Goal: Check status: Check status

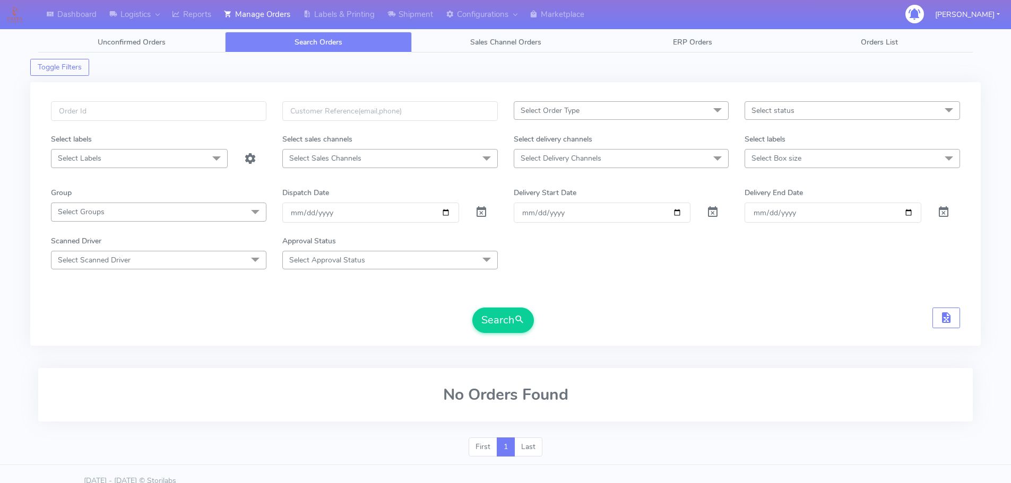
drag, startPoint x: 0, startPoint y: 0, endPoint x: 219, endPoint y: 109, distance: 244.9
click at [219, 109] on input "text" at bounding box center [158, 111] width 215 height 20
type input "1619084"
click at [472, 308] on button "Search" at bounding box center [503, 320] width 62 height 25
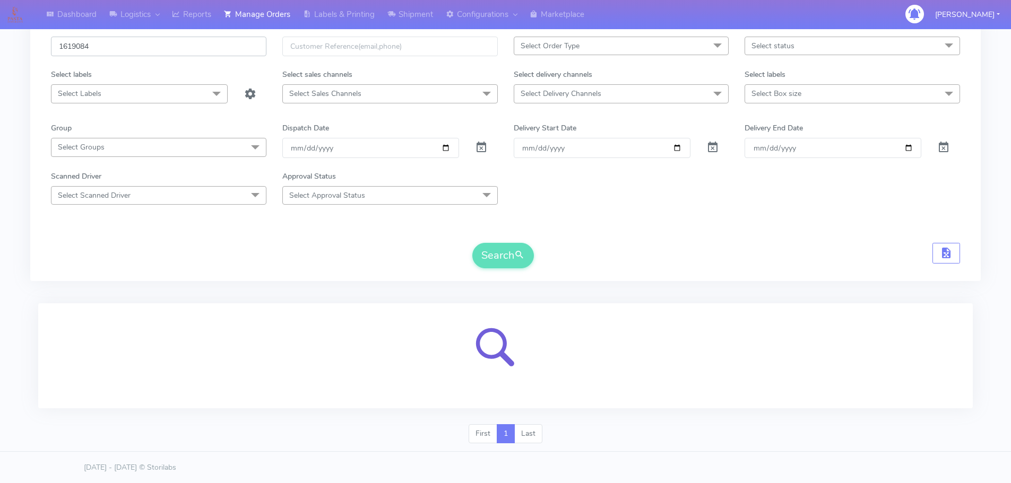
scroll to position [65, 0]
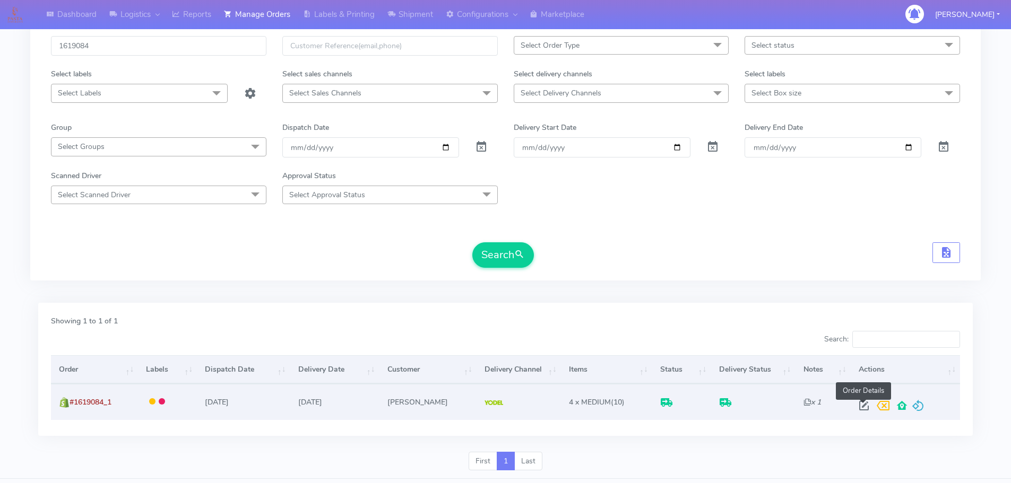
click at [860, 410] on span at bounding box center [863, 408] width 19 height 10
select select "5"
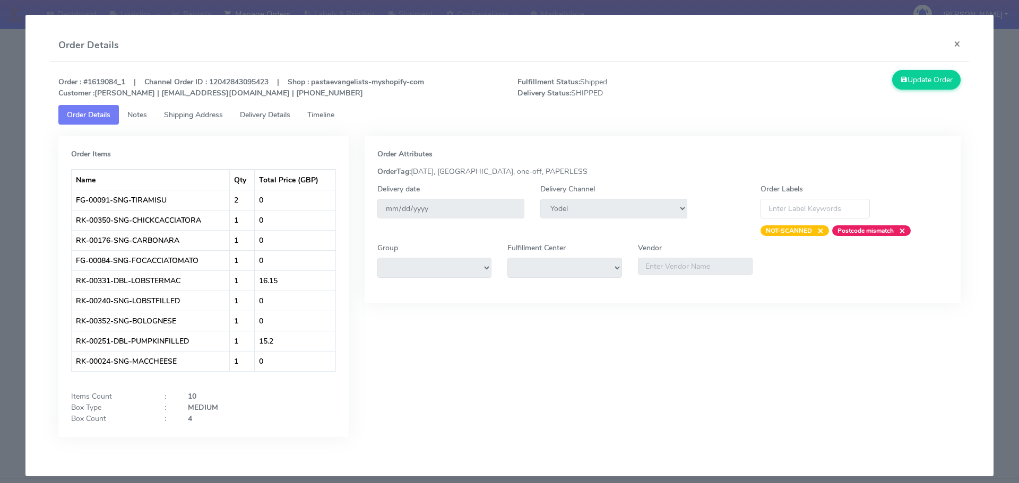
click at [260, 111] on span "Delivery Details" at bounding box center [265, 115] width 50 height 10
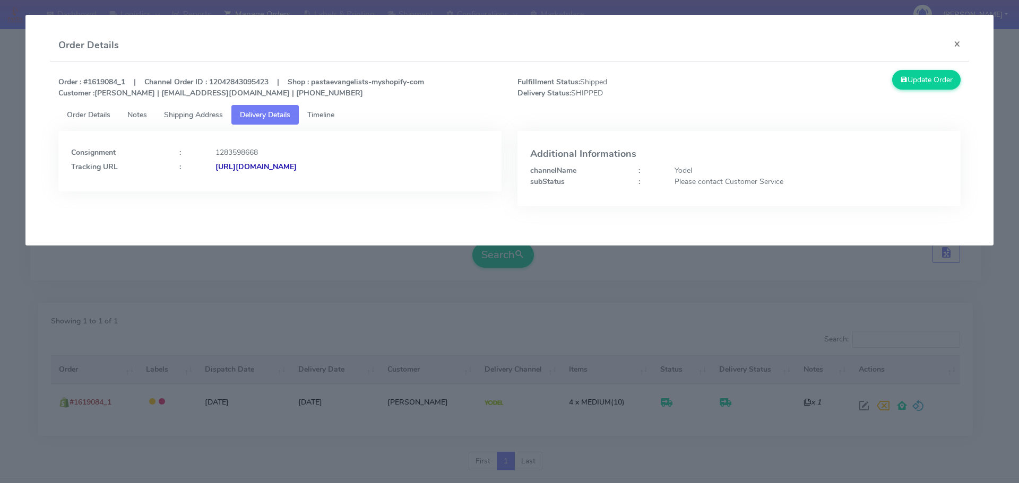
drag, startPoint x: 443, startPoint y: 188, endPoint x: 330, endPoint y: 193, distance: 113.1
click at [330, 193] on div "Consignment : 1283598668 Tracking URL : [URL][DOMAIN_NAME]" at bounding box center [279, 176] width 459 height 91
copy strong "JJD0002249960892828"
drag, startPoint x: 167, startPoint y: 330, endPoint x: 138, endPoint y: 3, distance: 328.1
click at [167, 323] on modal-container "Order Details × Order : #1619084_1 | Channel Order ID : 12042843095423 | Shop :…" at bounding box center [509, 241] width 1019 height 483
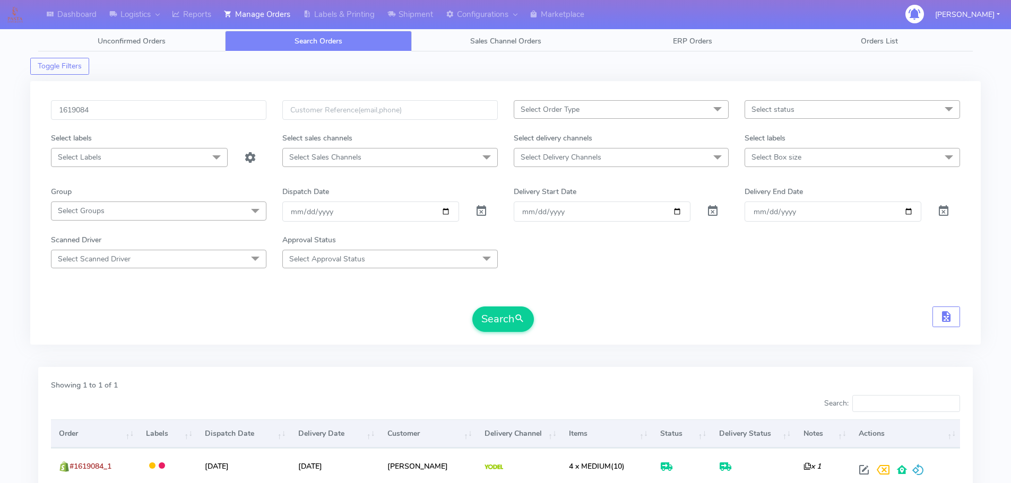
scroll to position [0, 0]
click at [221, 112] on input "1619084" at bounding box center [158, 111] width 215 height 20
paste input "708"
click at [472, 308] on button "Search" at bounding box center [503, 320] width 62 height 25
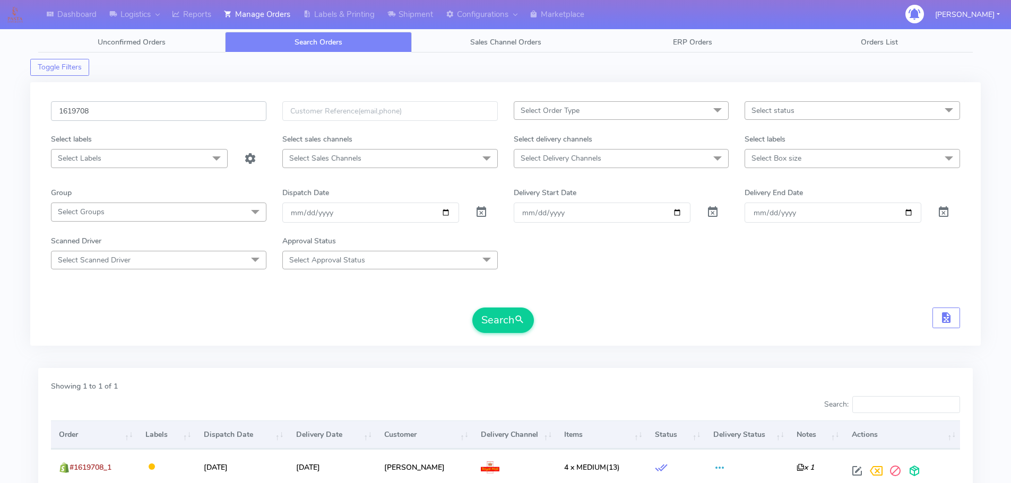
click at [201, 108] on input "1619708" at bounding box center [158, 111] width 215 height 20
paste input "24470"
type input "1624470"
click at [472, 308] on button "Search" at bounding box center [503, 320] width 62 height 25
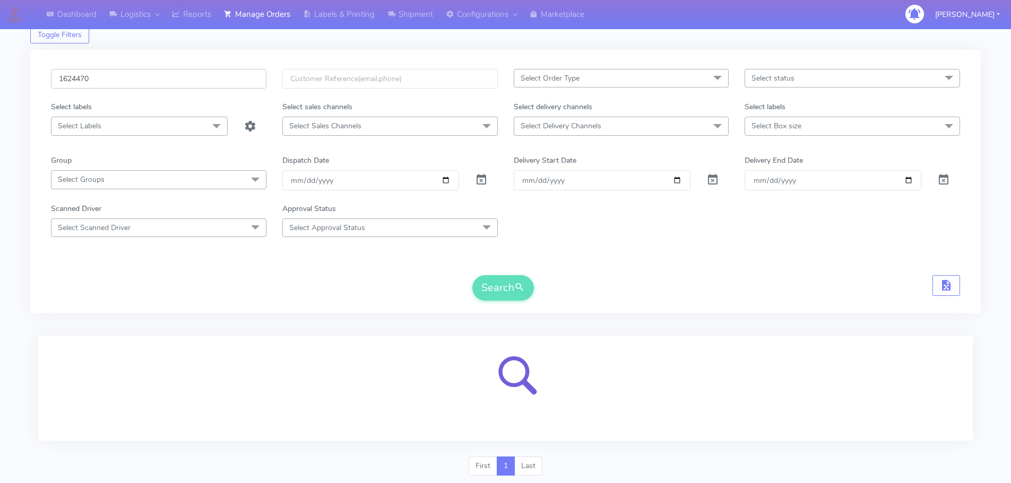
scroll to position [65, 0]
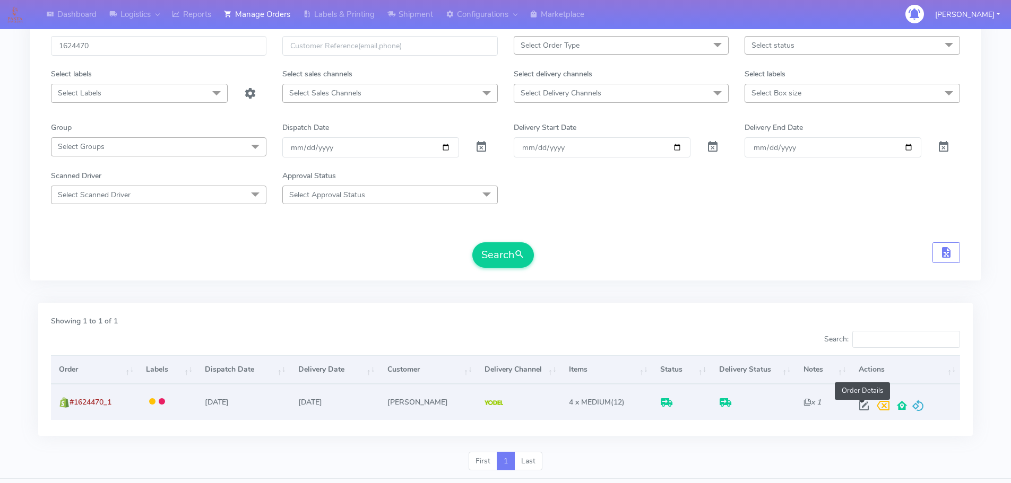
click at [864, 406] on span at bounding box center [863, 408] width 19 height 10
select select "5"
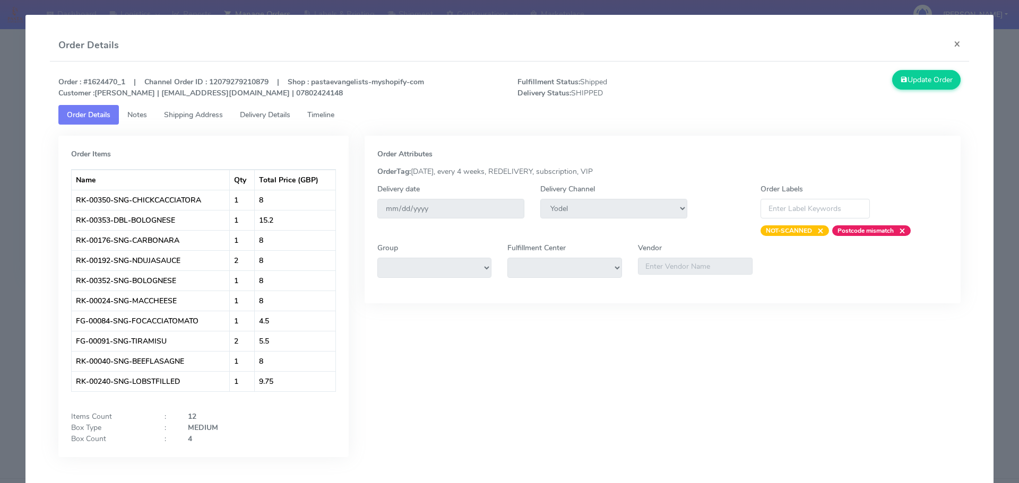
click at [279, 109] on link "Delivery Details" at bounding box center [264, 115] width 67 height 20
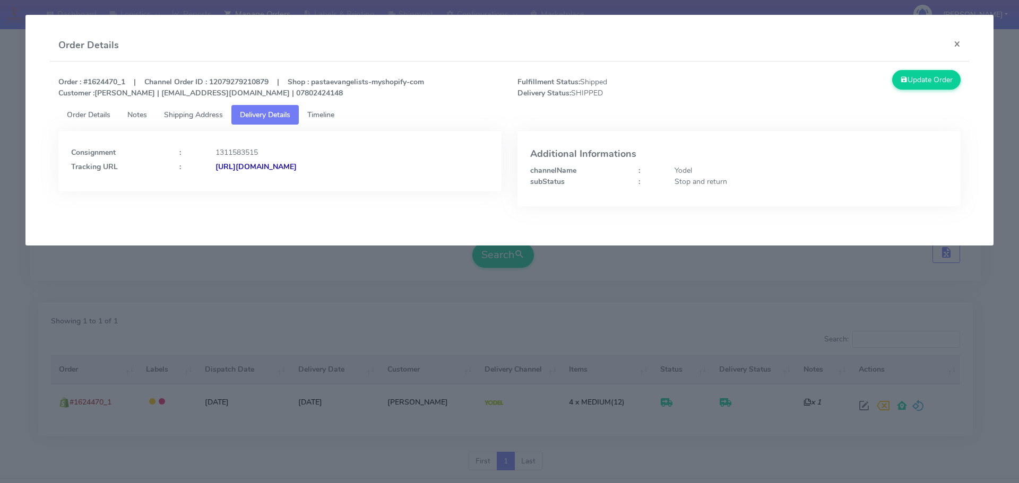
drag, startPoint x: 435, startPoint y: 185, endPoint x: 331, endPoint y: 198, distance: 105.4
click at [331, 198] on div "Consignment : 1311583515 Tracking URL : [URL][DOMAIN_NAME]" at bounding box center [279, 176] width 459 height 91
copy strong "JJD0002249960900089"
click at [141, 291] on modal-container "Order Details × Order : #1624470_1 | Channel Order ID : 12079279210879 | Shop :…" at bounding box center [509, 241] width 1019 height 483
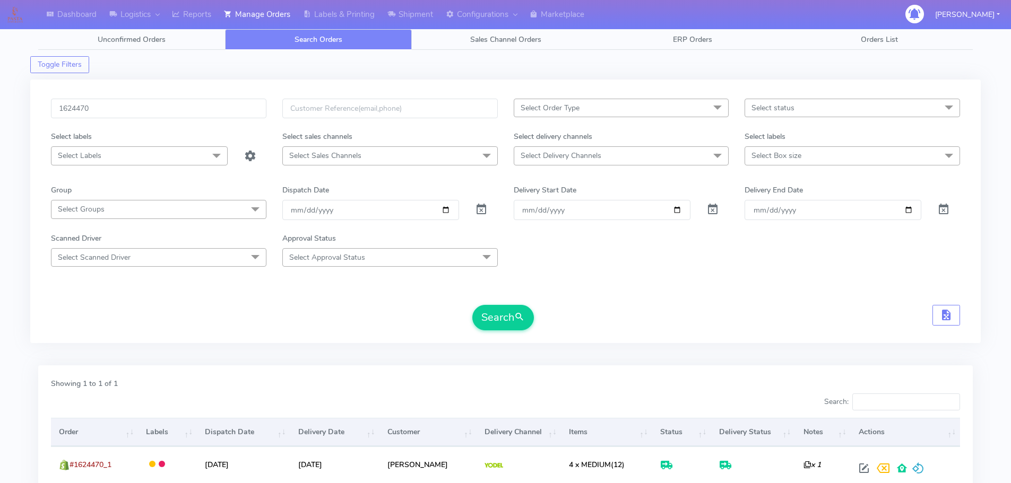
scroll to position [0, 0]
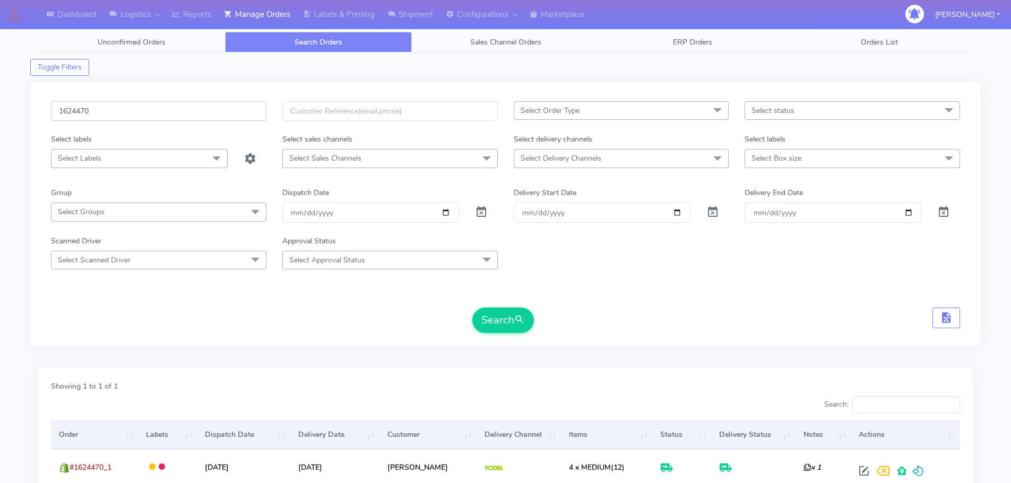
click at [223, 105] on input "1624470" at bounding box center [158, 111] width 215 height 20
click at [223, 110] on input "1624470" at bounding box center [158, 111] width 215 height 20
paste input "815"
type input "1624815"
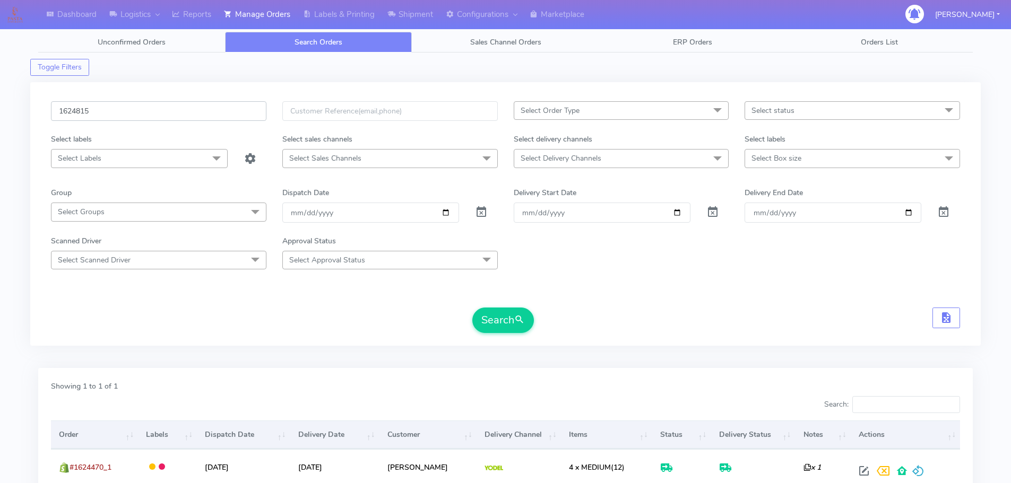
click at [472, 308] on button "Search" at bounding box center [503, 320] width 62 height 25
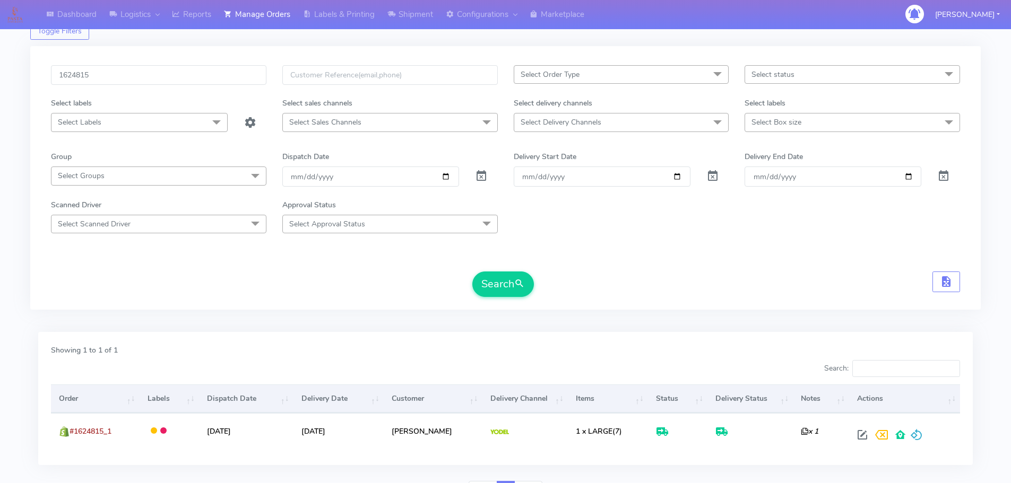
scroll to position [93, 0]
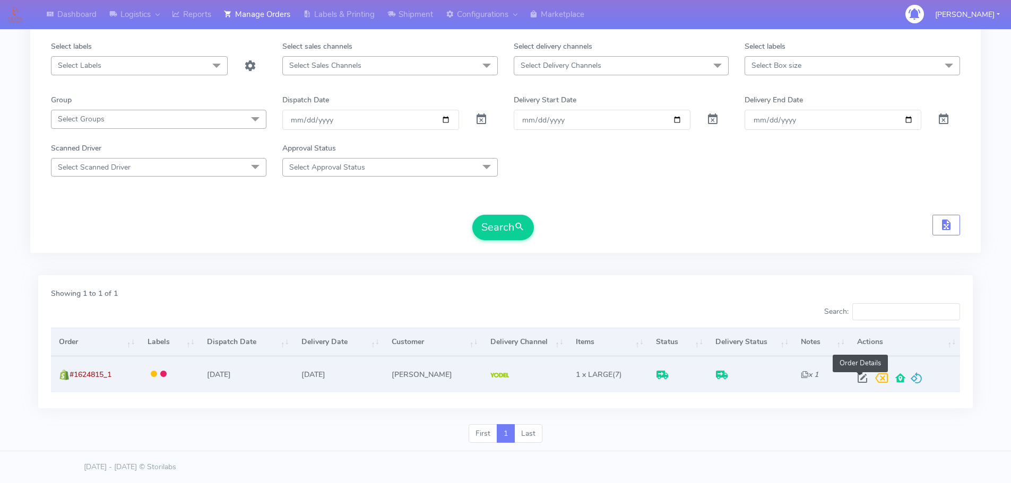
click at [859, 377] on span at bounding box center [862, 381] width 19 height 10
select select "5"
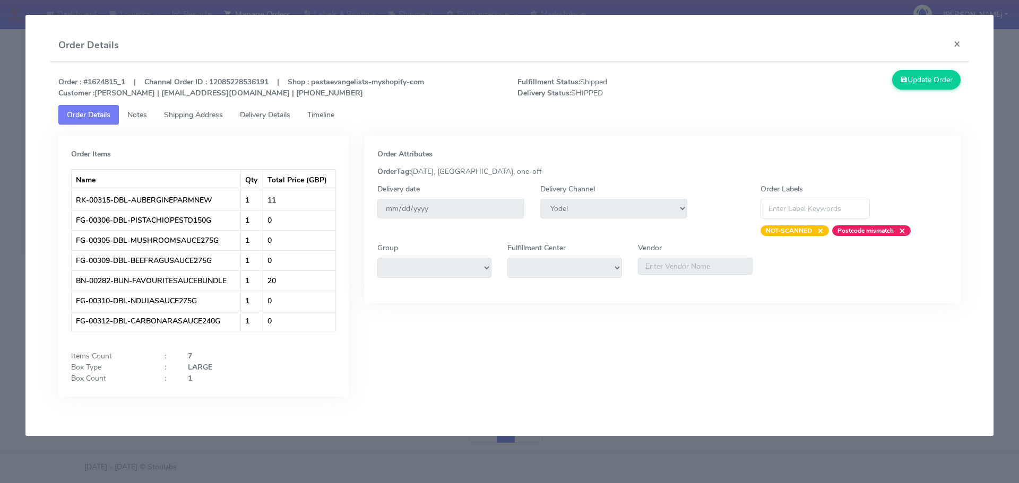
click at [282, 116] on span "Delivery Details" at bounding box center [265, 115] width 50 height 10
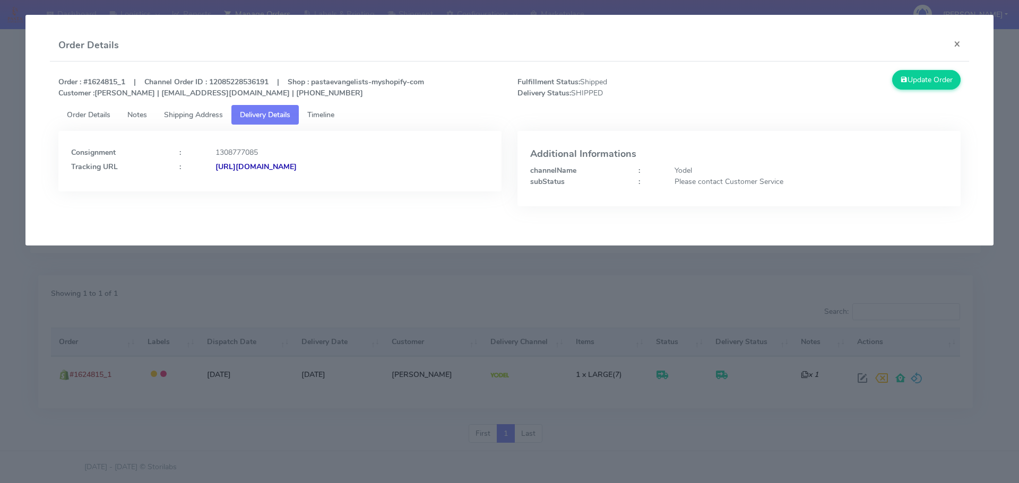
drag, startPoint x: 441, startPoint y: 180, endPoint x: 330, endPoint y: 188, distance: 111.2
click at [330, 188] on div "Consignment : 1308777085 Tracking URL : [URL][DOMAIN_NAME]" at bounding box center [279, 161] width 443 height 60
click at [106, 82] on strong "Order : #1624815_1 | Channel Order ID : 12085228536191 | Shop : pastaevangelist…" at bounding box center [241, 87] width 366 height 21
drag, startPoint x: 439, startPoint y: 178, endPoint x: 330, endPoint y: 183, distance: 109.9
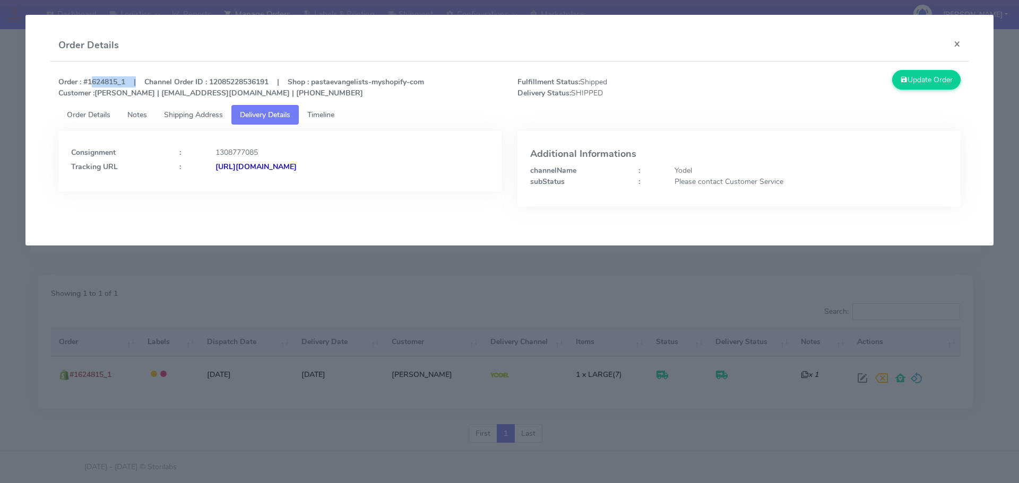
click at [330, 183] on div "Consignment : 1308777085 Tracking URL : [URL][DOMAIN_NAME]" at bounding box center [279, 161] width 443 height 60
copy strong "JJD0002249960899455"
click at [52, 283] on modal-container "Order Details × Order : #1624815_1 | Channel Order ID : 12085228536191 | Shop :…" at bounding box center [509, 241] width 1019 height 483
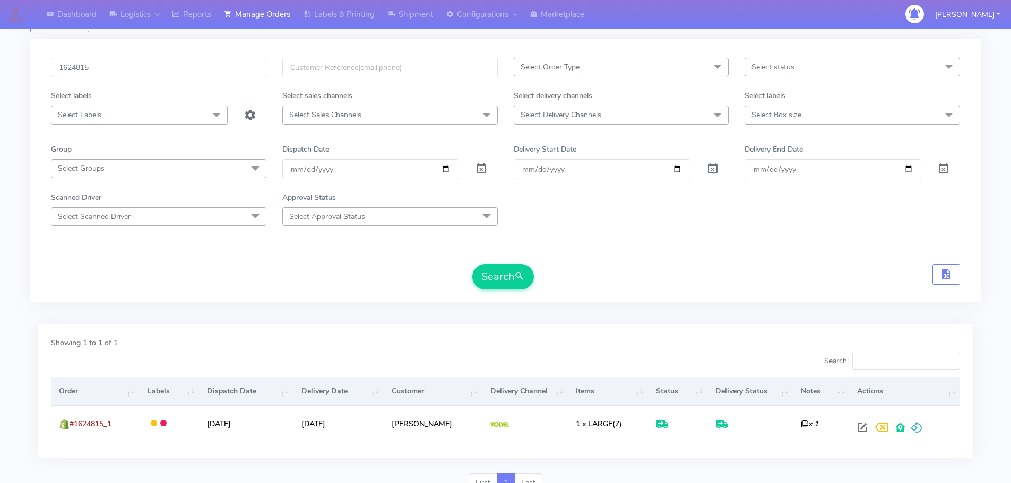
scroll to position [0, 0]
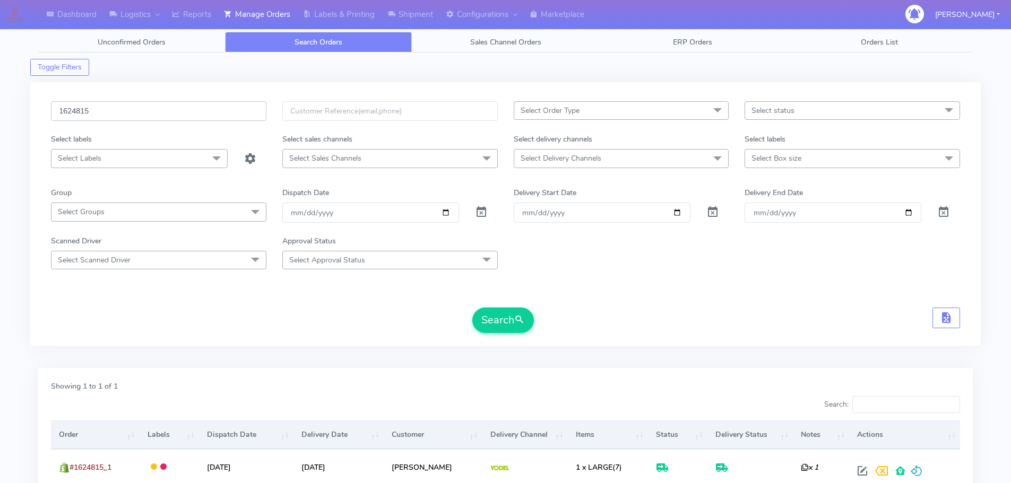
click at [191, 109] on input "1624815" at bounding box center [158, 111] width 215 height 20
paste input "470"
type input "1624470"
click at [472, 308] on button "Search" at bounding box center [503, 320] width 62 height 25
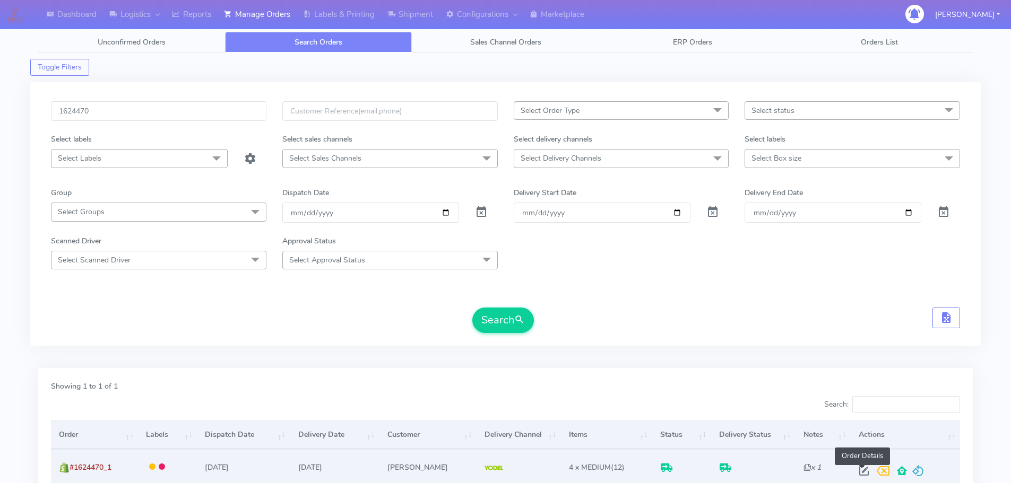
click at [864, 469] on span at bounding box center [863, 474] width 19 height 10
select select "5"
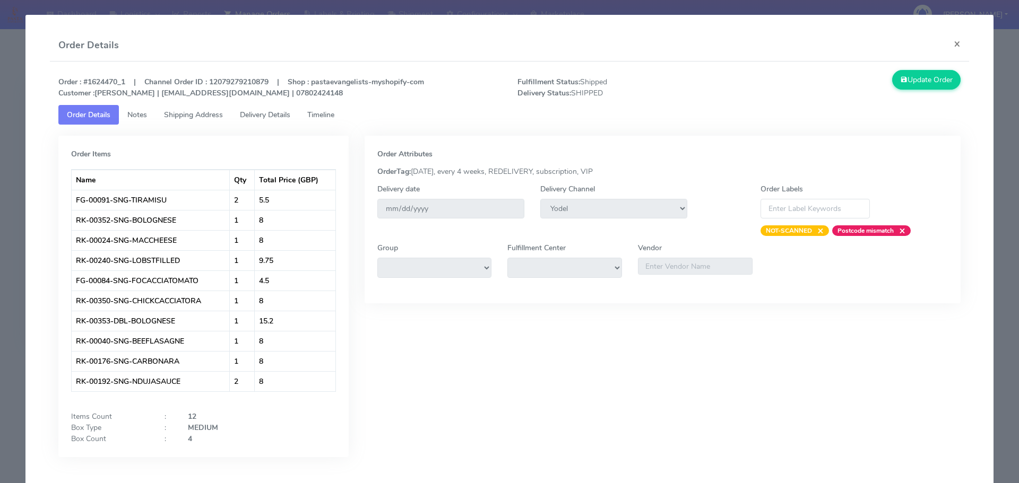
click at [289, 110] on span "Delivery Details" at bounding box center [265, 115] width 50 height 10
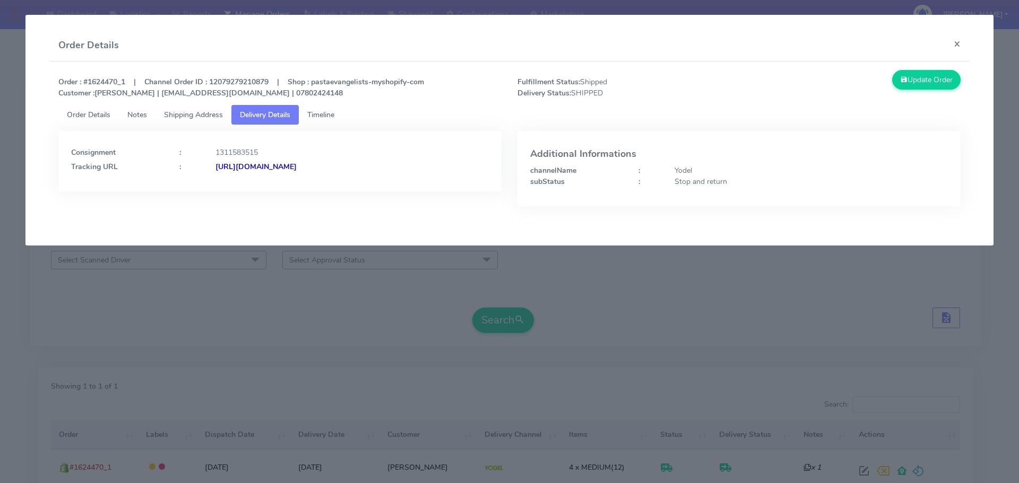
drag, startPoint x: 430, startPoint y: 170, endPoint x: 331, endPoint y: 184, distance: 100.2
click at [331, 184] on div "Consignment : 1311583515 Tracking URL : [URL][DOMAIN_NAME]" at bounding box center [279, 161] width 443 height 60
copy strong "JJD0002249960900089"
click at [579, 336] on modal-container "Order Details × Order : #1624470_1 | Channel Order ID : 12079279210879 | Shop :…" at bounding box center [509, 241] width 1019 height 483
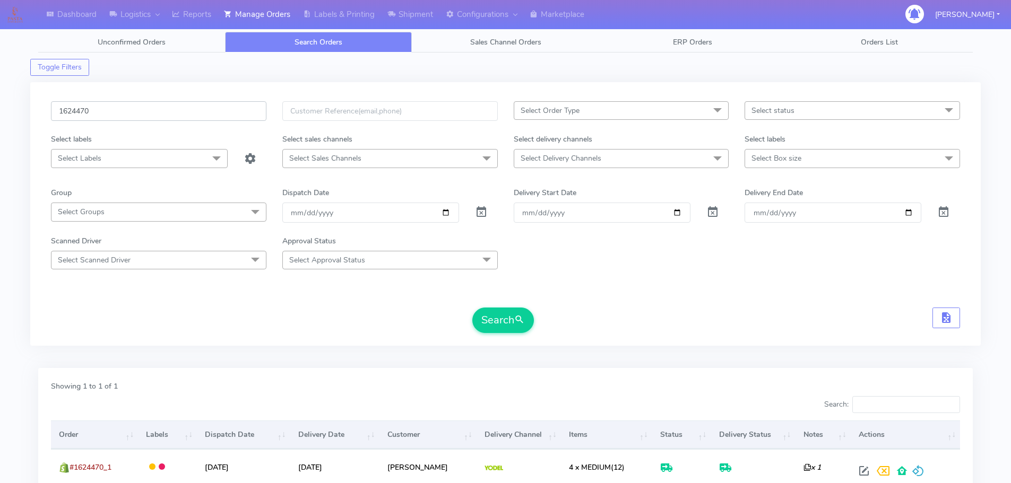
click at [184, 112] on input "1624470" at bounding box center [158, 111] width 215 height 20
paste input "19708"
click at [472, 308] on button "Search" at bounding box center [503, 320] width 62 height 25
click at [230, 115] on input "1619708" at bounding box center [158, 111] width 215 height 20
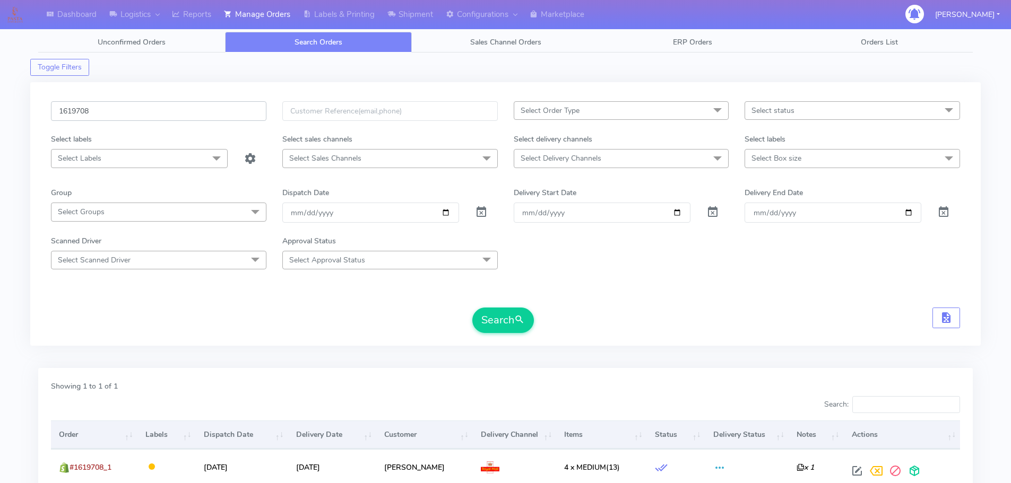
click at [230, 115] on input "1619708" at bounding box center [158, 111] width 215 height 20
paste input "23980"
type input "1623980"
click at [472, 308] on button "Search" at bounding box center [503, 320] width 62 height 25
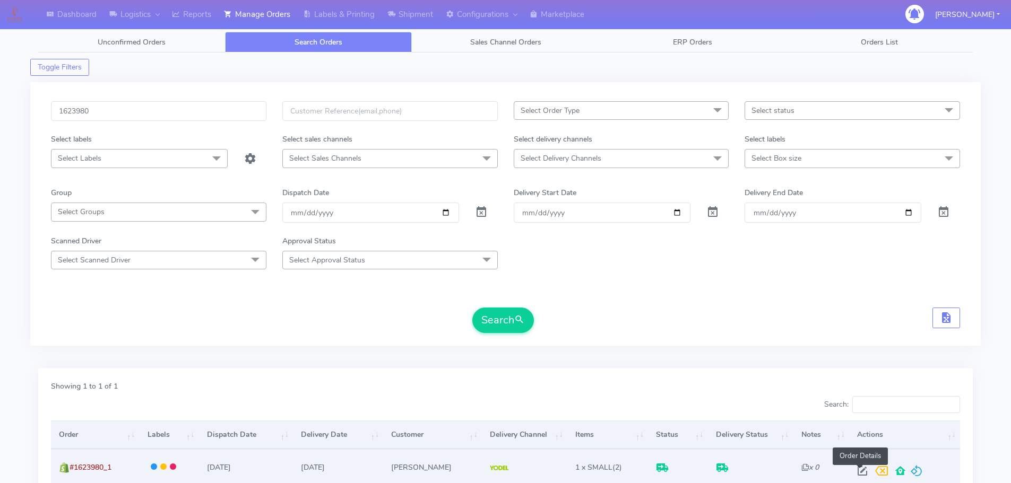
click at [859, 477] on span at bounding box center [862, 474] width 19 height 10
select select "5"
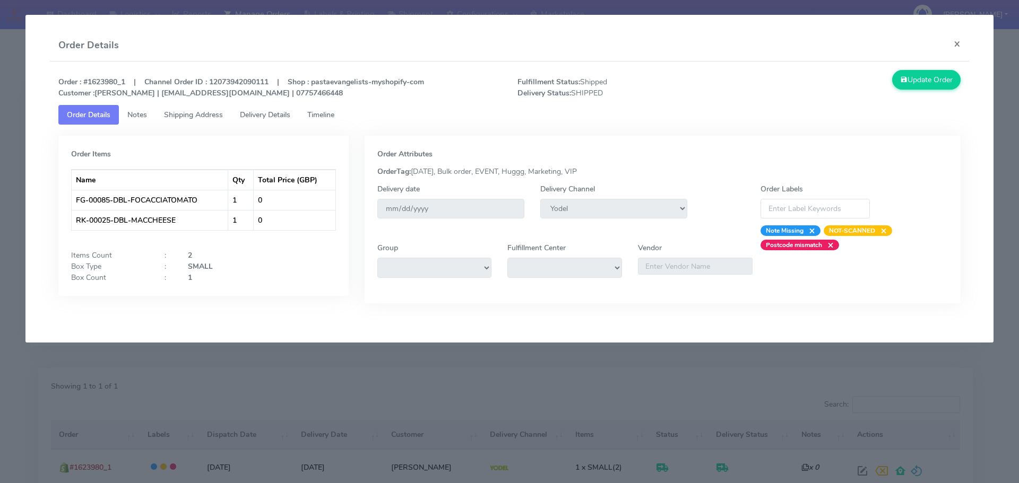
click at [278, 110] on span "Delivery Details" at bounding box center [265, 115] width 50 height 10
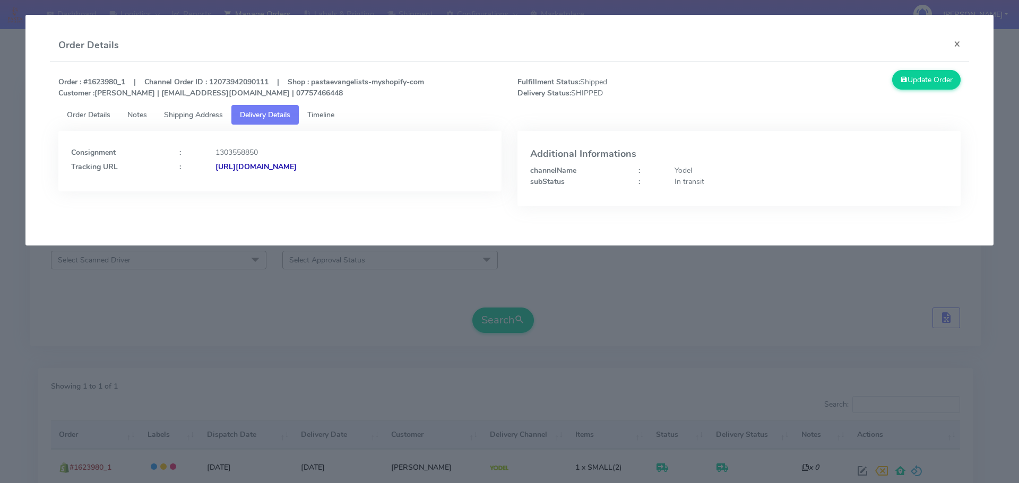
drag, startPoint x: 434, startPoint y: 184, endPoint x: 330, endPoint y: 187, distance: 103.5
click at [330, 187] on div "Consignment : 1303558850 Tracking URL : [URL][DOMAIN_NAME]" at bounding box center [279, 161] width 443 height 60
copy strong "JJD0002249960899255"
click at [81, 115] on span "Order Details" at bounding box center [89, 115] width 44 height 10
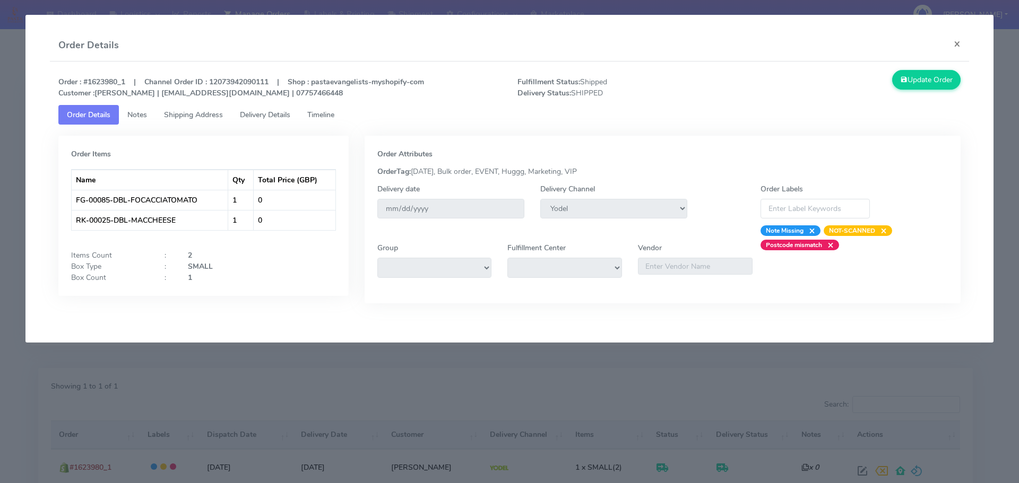
click at [223, 439] on modal-container "Order Details × Order : #1623980_1 | Channel Order ID : 12073942090111 | Shop :…" at bounding box center [509, 241] width 1019 height 483
